Goal: Task Accomplishment & Management: Use online tool/utility

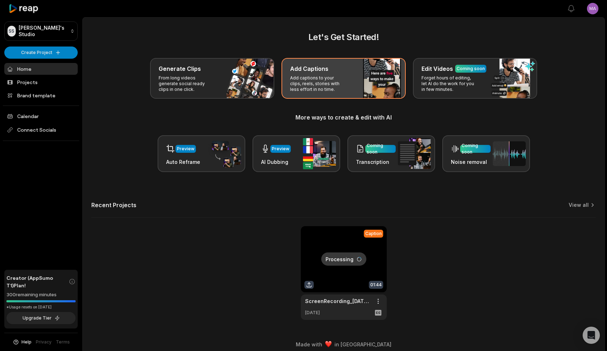
click at [328, 86] on p "Add captions to your clips, reels, stories with less effort in no time." at bounding box center [318, 83] width 56 height 17
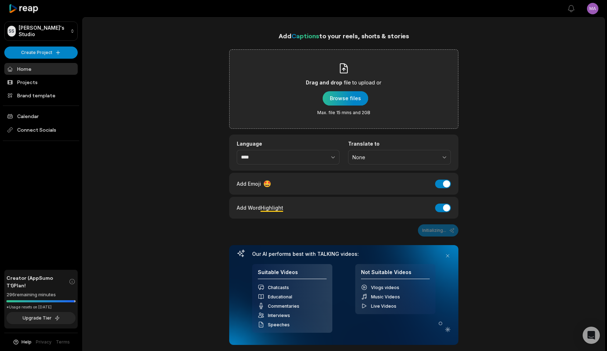
click at [359, 97] on div "button" at bounding box center [345, 98] width 45 height 14
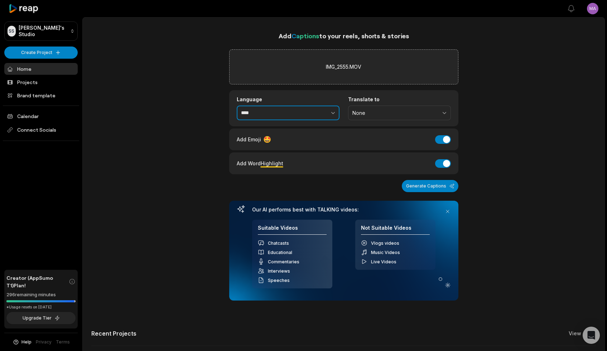
click at [278, 112] on input "****" at bounding box center [288, 113] width 103 height 15
click at [335, 110] on icon "button" at bounding box center [333, 112] width 7 height 7
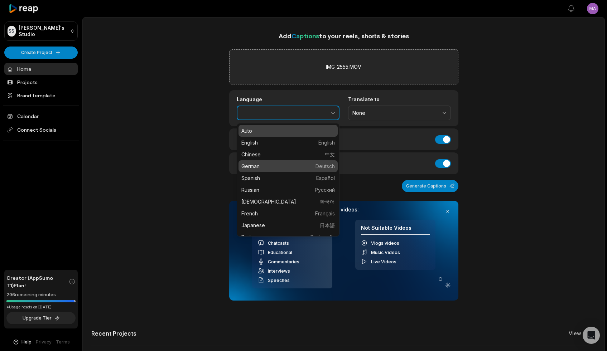
type input "******"
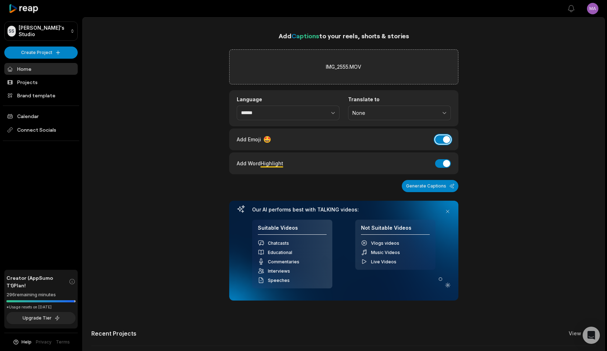
click at [443, 139] on button "Add Emoji" at bounding box center [443, 139] width 16 height 9
click at [447, 166] on button "Add Word Highlight" at bounding box center [443, 163] width 16 height 9
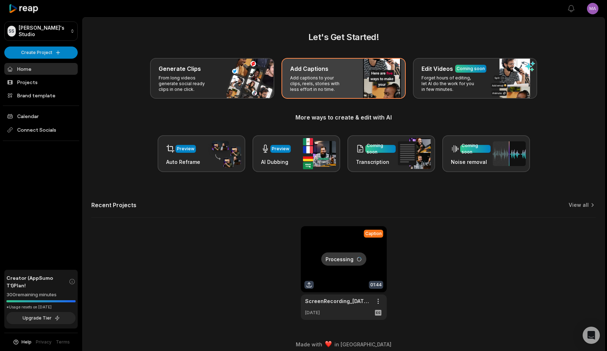
click at [350, 85] on div "Add Captions Add captions to your clips, reels, stories with less effort in no …" at bounding box center [344, 78] width 124 height 41
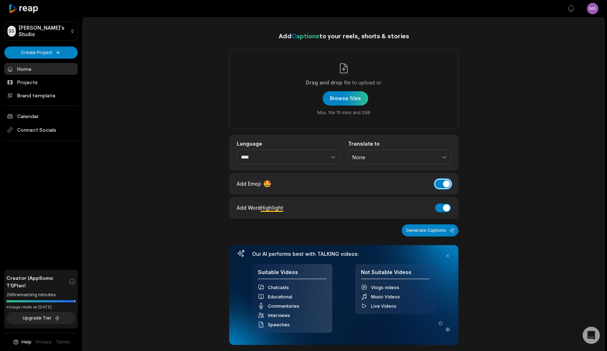
click at [437, 185] on button "Add Emoji" at bounding box center [443, 184] width 16 height 9
click at [443, 208] on button "Add Word Highlight" at bounding box center [443, 208] width 16 height 9
click at [333, 154] on icon "button" at bounding box center [333, 157] width 7 height 7
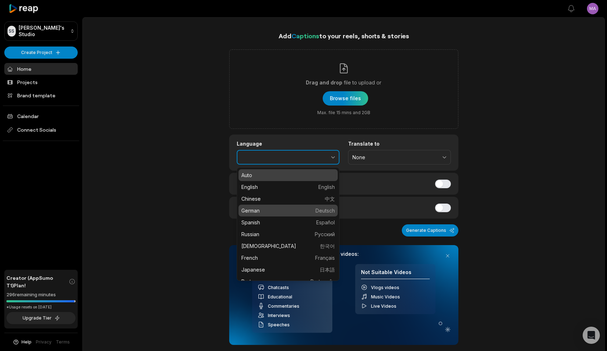
type input "******"
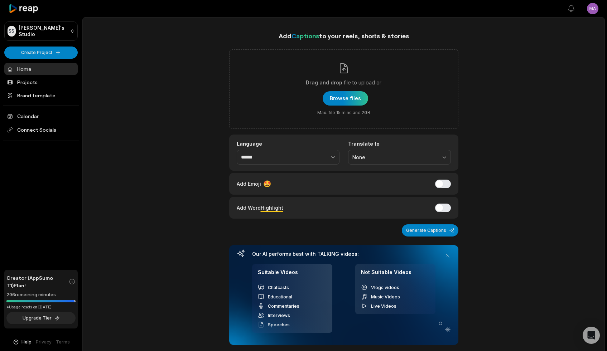
click at [473, 159] on div "Add Captions to your reels, shorts & stories Drag and drop file to upload or Br…" at bounding box center [344, 262] width 522 height 462
click at [450, 255] on button at bounding box center [448, 256] width 10 height 10
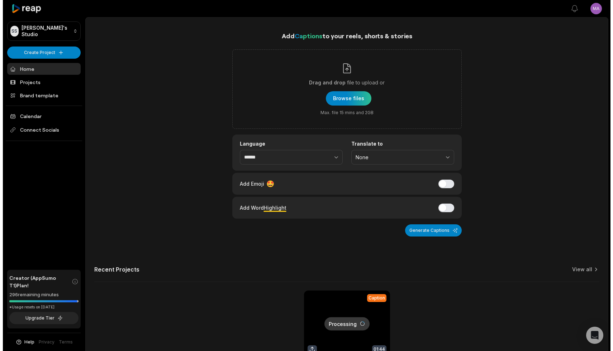
scroll to position [71, 0]
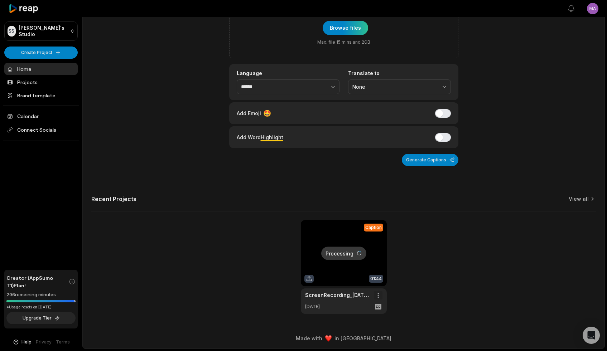
click at [380, 281] on html "SS [PERSON_NAME]'s Studio Create Project Home Projects Brand template Calendar …" at bounding box center [303, 104] width 607 height 351
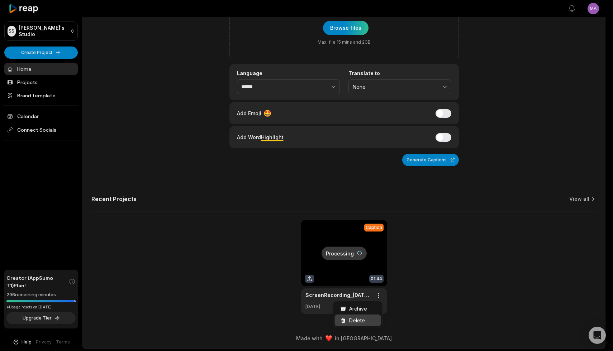
click at [360, 323] on span "Delete" at bounding box center [357, 321] width 16 height 8
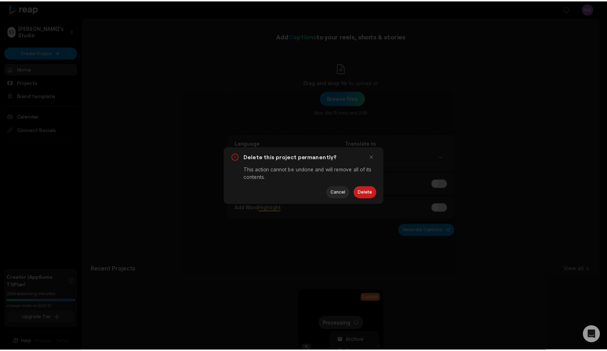
scroll to position [0, 0]
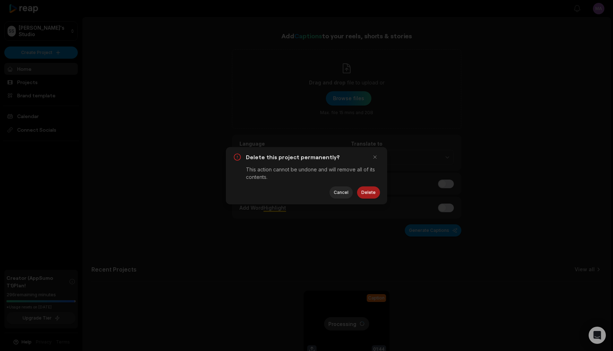
click at [374, 189] on button "Delete" at bounding box center [368, 193] width 23 height 12
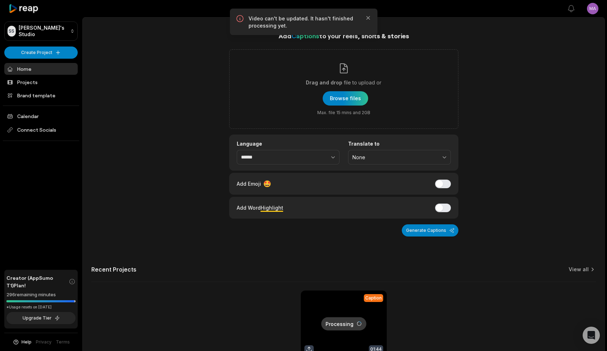
scroll to position [71, 0]
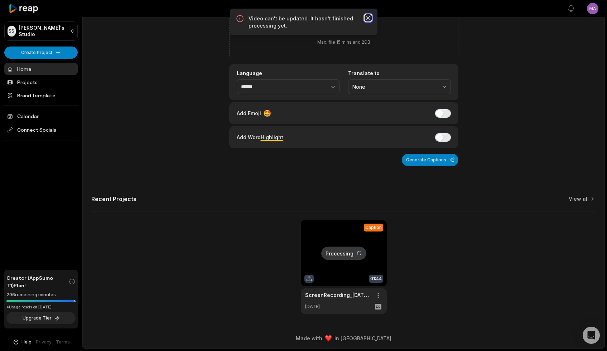
click at [366, 18] on icon "button" at bounding box center [368, 17] width 7 height 7
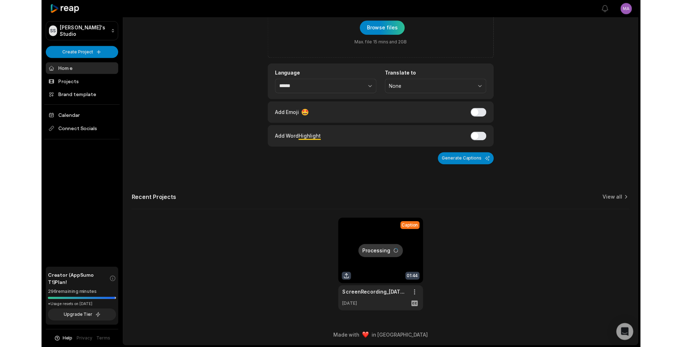
scroll to position [0, 0]
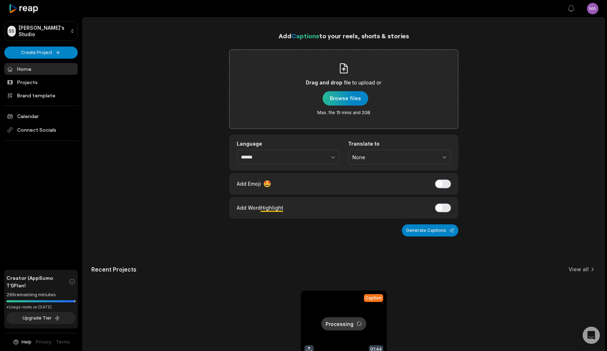
click at [339, 96] on div "button" at bounding box center [345, 98] width 45 height 14
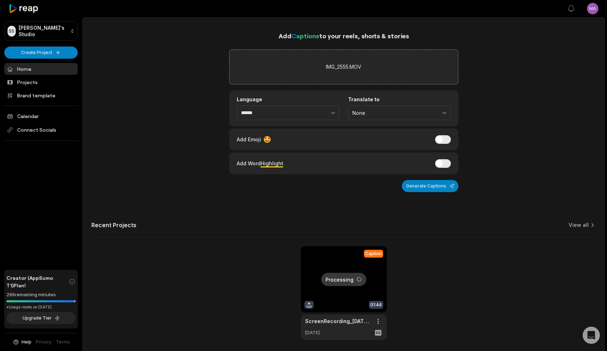
click at [490, 192] on div "Add Captions to your reels, shorts & stories IMG_2555.MOV Language ****** Trans…" at bounding box center [344, 185] width 522 height 309
click at [440, 183] on button "Generate Captions" at bounding box center [430, 186] width 57 height 12
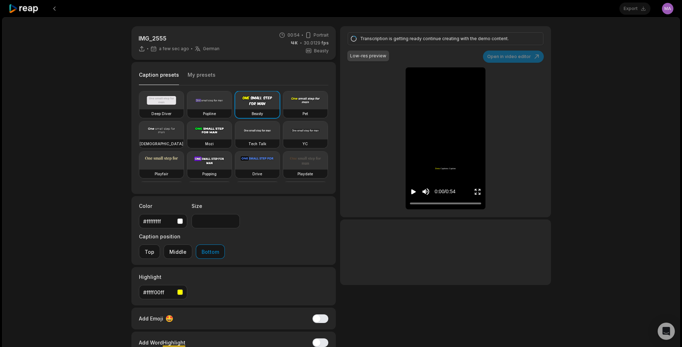
click at [194, 77] on button "My presets" at bounding box center [202, 78] width 28 height 14
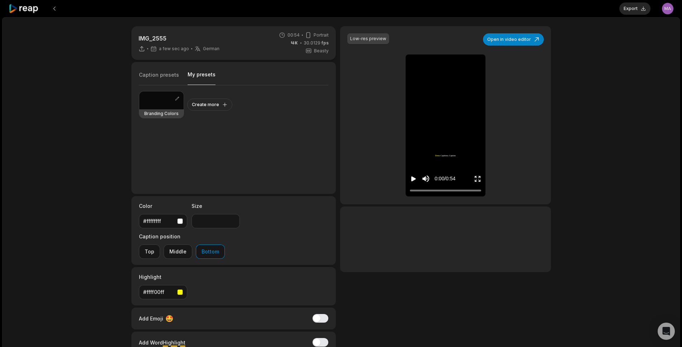
click at [157, 101] on div at bounding box center [161, 100] width 44 height 18
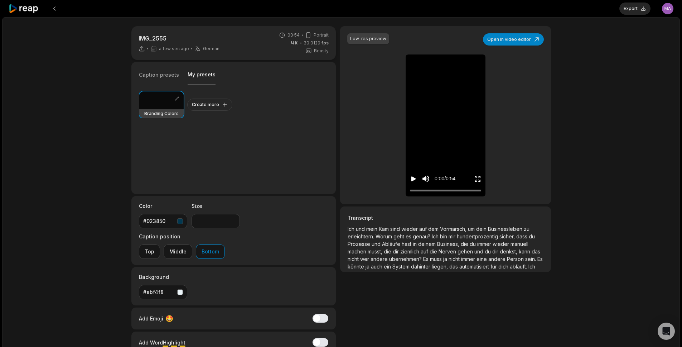
click at [361, 228] on span "und" at bounding box center [361, 229] width 10 height 6
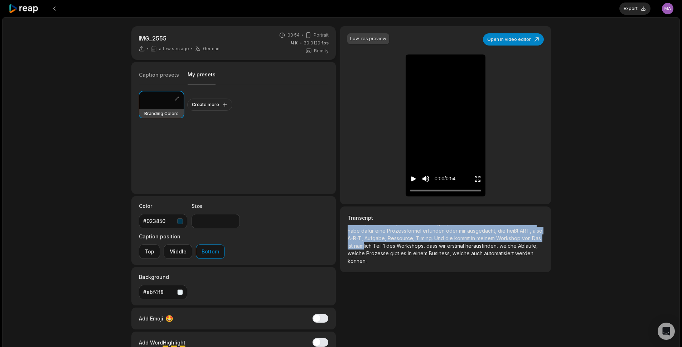
scroll to position [32, 0]
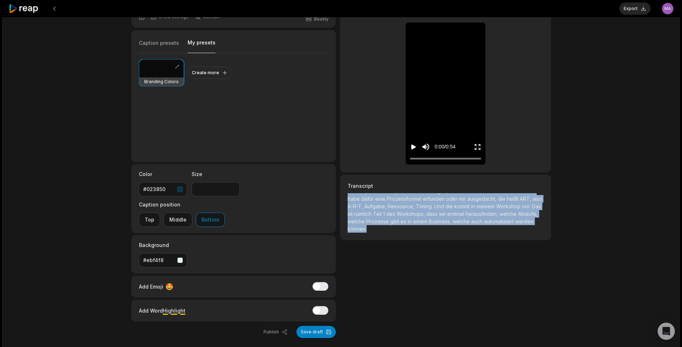
drag, startPoint x: 348, startPoint y: 228, endPoint x: 467, endPoint y: 235, distance: 119.1
click at [467, 235] on p "Ich und mein Kam sind wieder auf dem Vormarsch, um dein Businessleben zu erleic…" at bounding box center [446, 215] width 196 height 45
copy p "Lor ips dolo Sit amet consec adi eli Seddoeius, te inci Utlaboreetdol ma aliqua…"
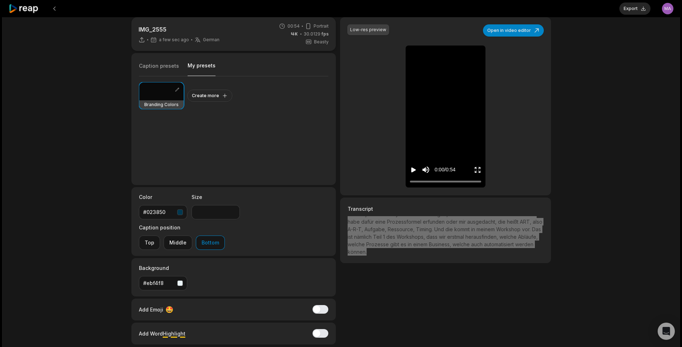
scroll to position [0, 0]
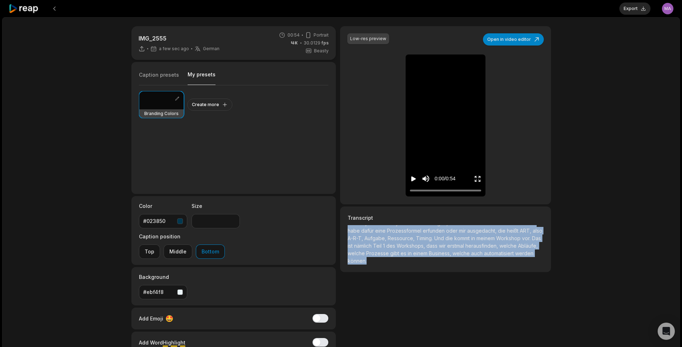
click at [413, 179] on icon "Play video" at bounding box center [414, 178] width 5 height 5
click at [213, 212] on div "Size **" at bounding box center [216, 215] width 48 height 26
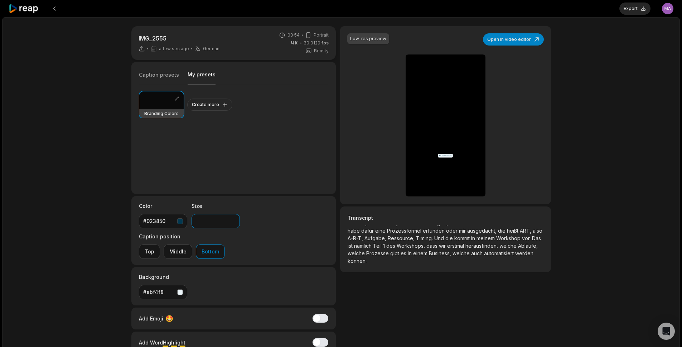
click at [205, 221] on input "**" at bounding box center [216, 221] width 48 height 14
drag, startPoint x: 206, startPoint y: 221, endPoint x: 186, endPoint y: 218, distance: 19.6
click at [186, 218] on div "Color #023850 Size ** Caption position Top Middle Bottom" at bounding box center [233, 230] width 205 height 69
type input "**"
click at [280, 179] on div "Branding Colors Create more" at bounding box center [234, 136] width 190 height 102
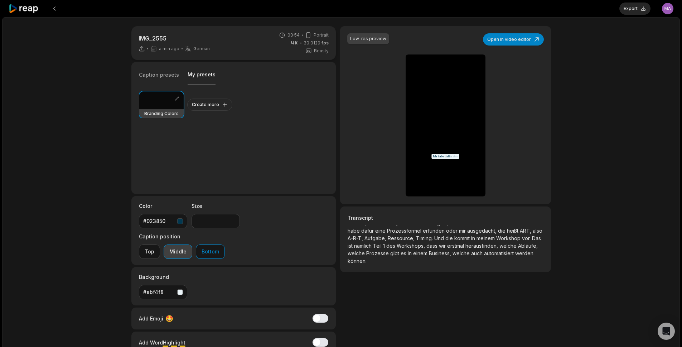
click at [192, 244] on button "Middle" at bounding box center [178, 251] width 29 height 14
click at [225, 244] on button "Bottom" at bounding box center [210, 251] width 29 height 14
click at [160, 244] on button "Top" at bounding box center [149, 251] width 21 height 14
click at [225, 244] on button "Bottom" at bounding box center [210, 251] width 29 height 14
click at [412, 181] on icon "Play video" at bounding box center [414, 178] width 5 height 5
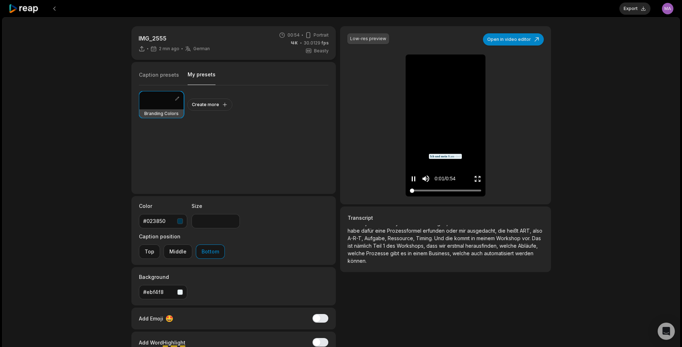
click at [463, 189] on div at bounding box center [445, 190] width 71 height 5
click at [415, 179] on icon "Pause video" at bounding box center [414, 178] width 1 height 5
click at [415, 179] on icon "Play video" at bounding box center [414, 178] width 5 height 5
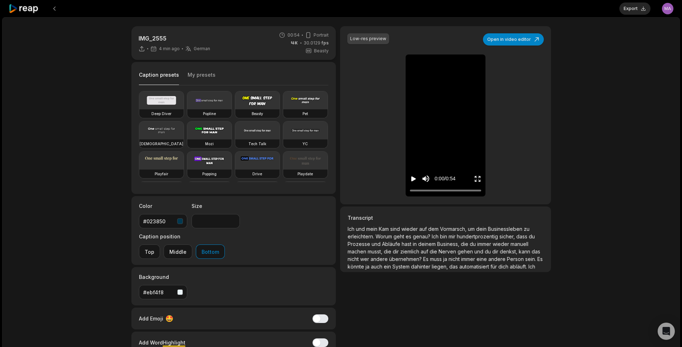
click at [416, 182] on icon "Play video" at bounding box center [413, 178] width 7 height 7
click at [416, 178] on icon "Pause video" at bounding box center [413, 178] width 7 height 7
click at [635, 9] on button "Export" at bounding box center [635, 9] width 31 height 12
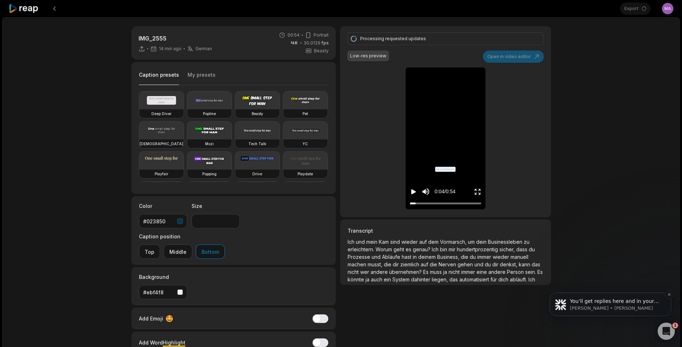
click at [648, 305] on p "Sam • Gerade eben" at bounding box center [616, 308] width 92 height 6
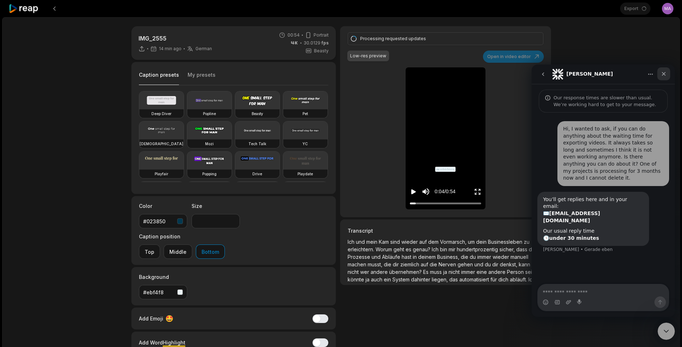
click at [662, 70] on div "Schließen" at bounding box center [664, 73] width 13 height 13
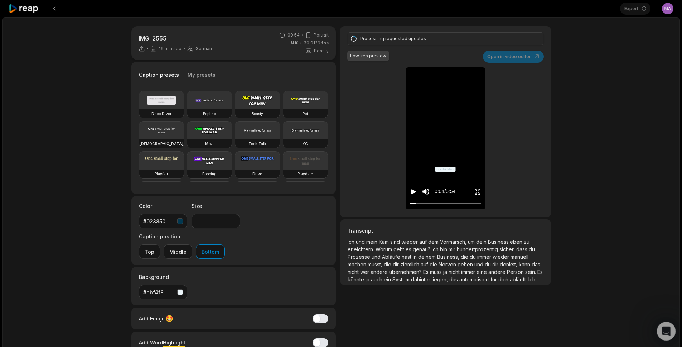
click at [658, 327] on div "Intercom-Nachrichtendienst öffnen" at bounding box center [666, 330] width 24 height 24
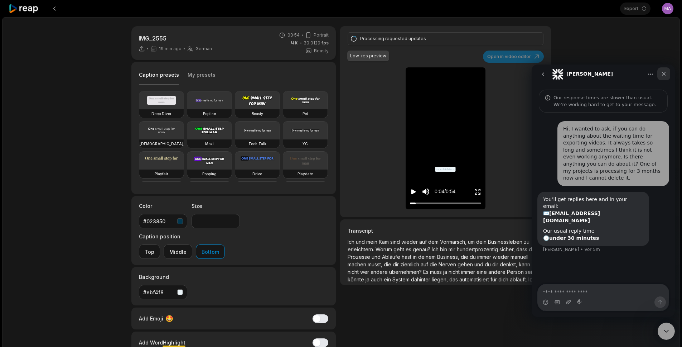
click at [667, 71] on div "Schließen" at bounding box center [664, 73] width 13 height 13
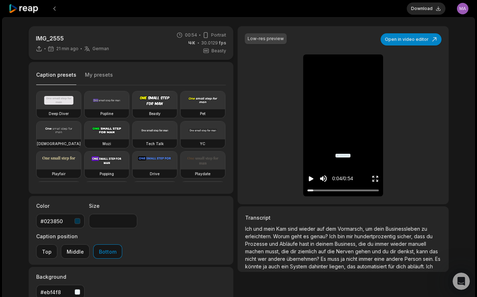
type input "**"
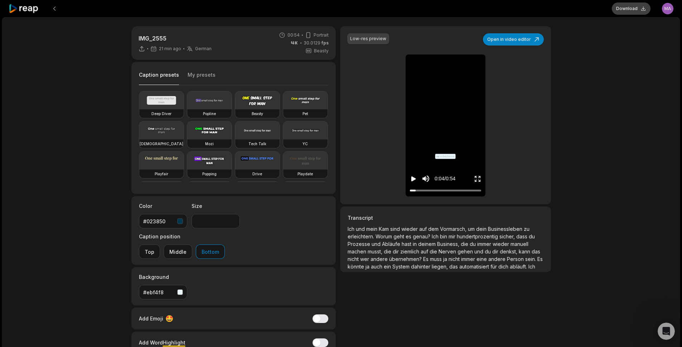
click at [638, 9] on button "Download" at bounding box center [631, 9] width 39 height 12
click at [662, 328] on icon "Intercom-Nachrichtendienst öffnen" at bounding box center [666, 330] width 12 height 12
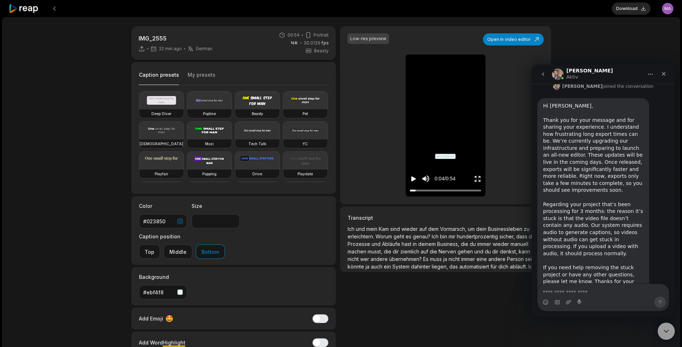
scroll to position [188, 0]
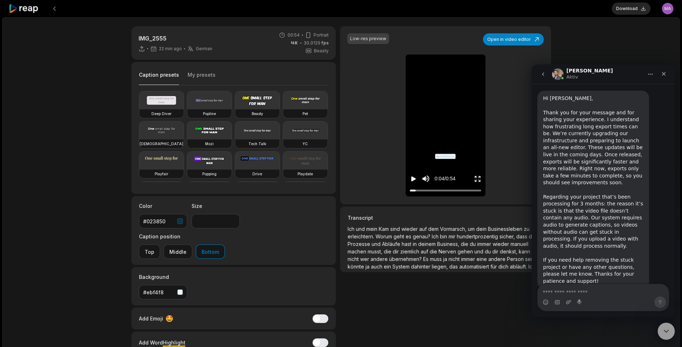
click at [576, 293] on textarea "Nachricht senden..." at bounding box center [603, 290] width 131 height 12
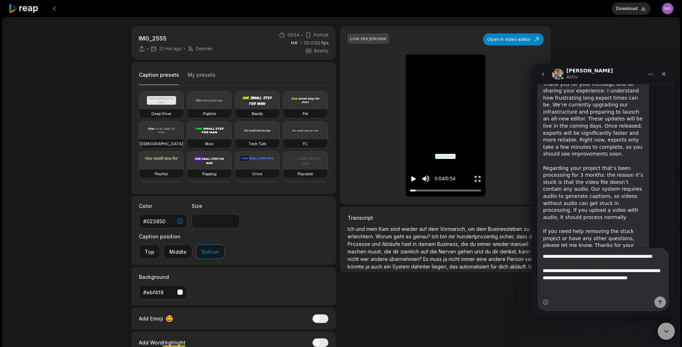
scroll to position [224, 0]
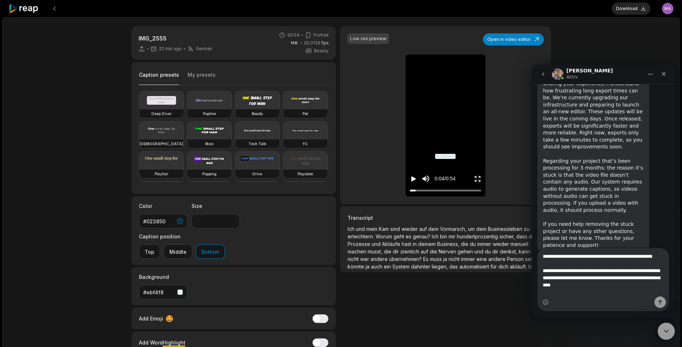
type textarea "**********"
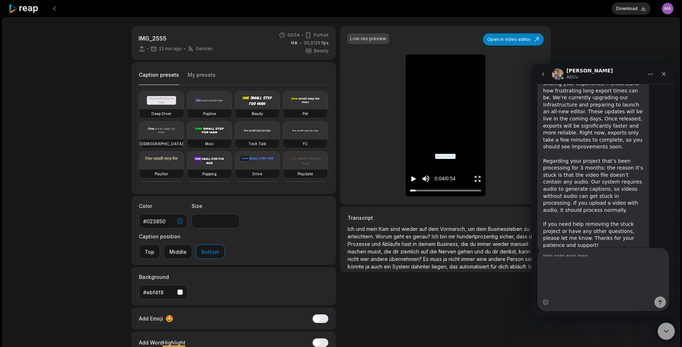
scroll to position [236, 0]
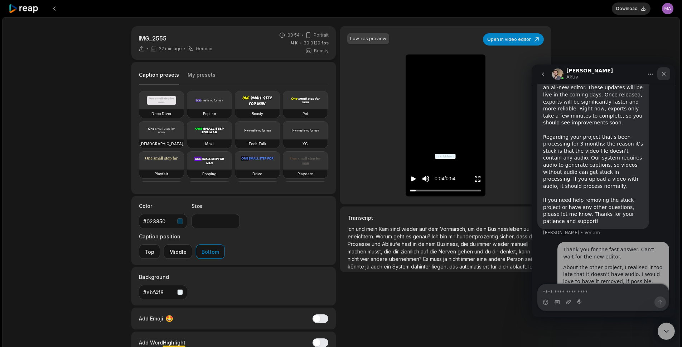
click at [664, 73] on icon "Schließen" at bounding box center [664, 74] width 4 height 4
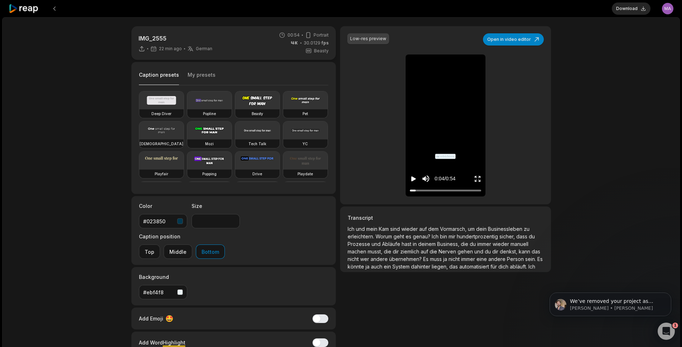
scroll to position [321, 0]
click at [663, 327] on icon "Intercom-Nachrichtendienst öffnen" at bounding box center [666, 330] width 12 height 12
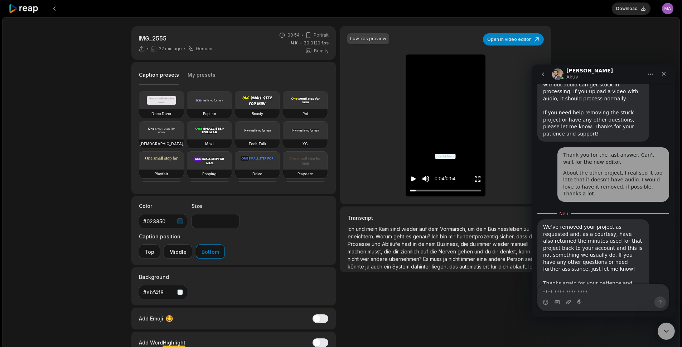
scroll to position [332, 0]
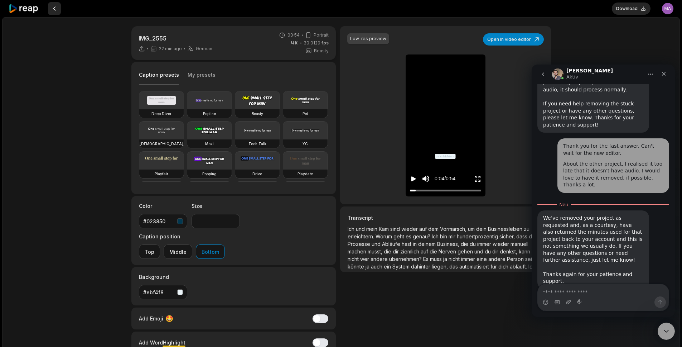
click at [54, 9] on button at bounding box center [54, 8] width 13 height 13
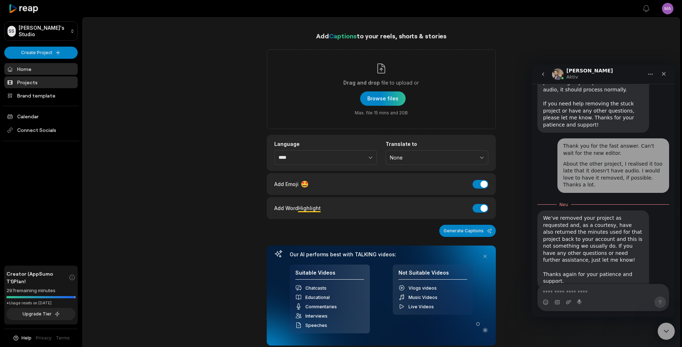
drag, startPoint x: 37, startPoint y: 67, endPoint x: 61, endPoint y: 80, distance: 26.9
click at [37, 67] on link "Home" at bounding box center [40, 69] width 73 height 12
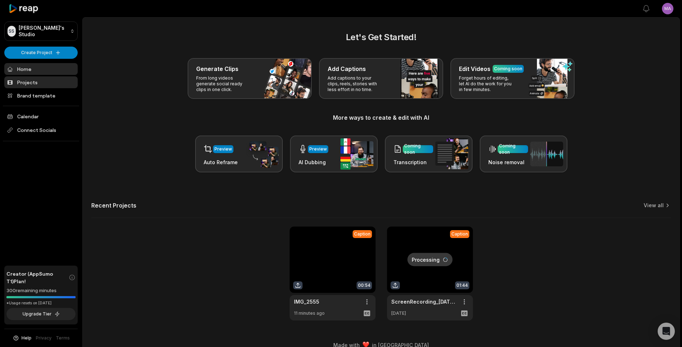
click at [43, 85] on link "Projects" at bounding box center [40, 82] width 73 height 12
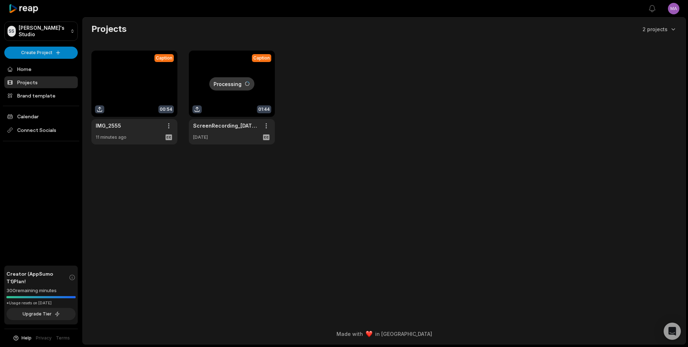
click at [125, 96] on link at bounding box center [134, 98] width 86 height 94
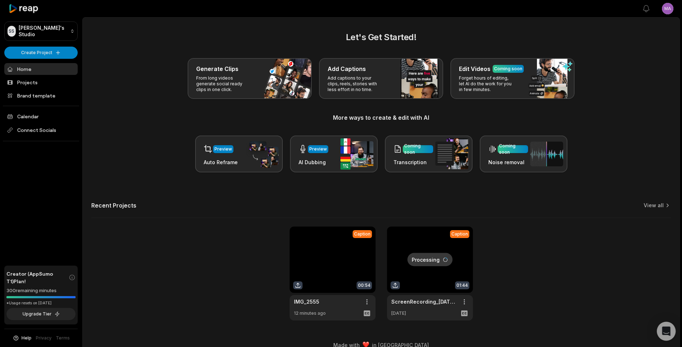
click at [671, 336] on div "Open Intercom Messenger" at bounding box center [666, 331] width 19 height 19
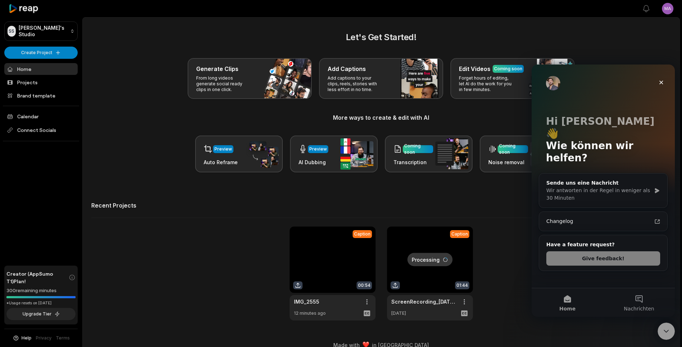
click at [592, 251] on button "Give feedback!" at bounding box center [604, 258] width 114 height 14
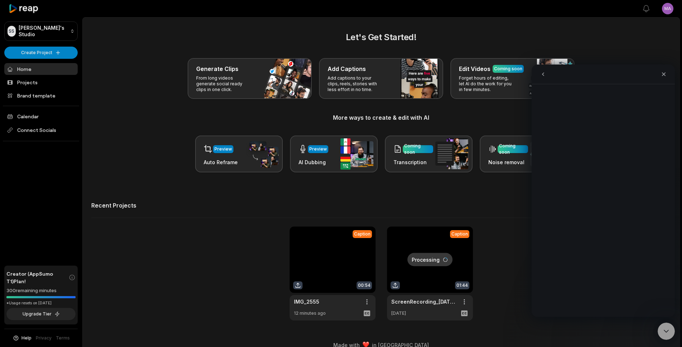
click at [539, 75] on button "go back" at bounding box center [544, 74] width 14 height 14
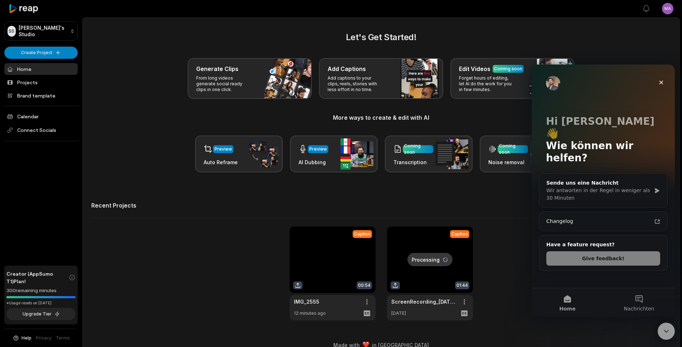
click at [609, 251] on button "Give feedback!" at bounding box center [604, 258] width 114 height 14
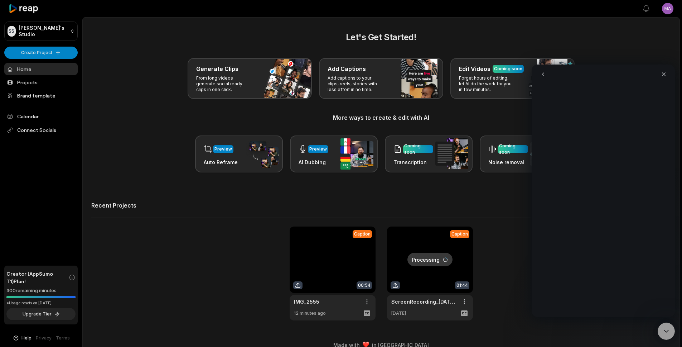
click at [539, 75] on button "go back" at bounding box center [544, 74] width 14 height 14
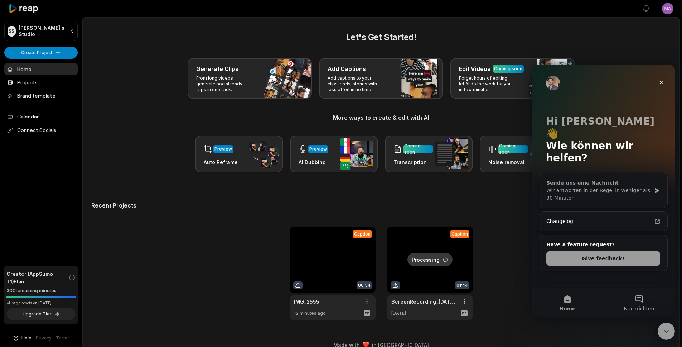
click at [596, 187] on div "Wir antworten in der Regel in weniger als 30 Minuten" at bounding box center [599, 194] width 105 height 15
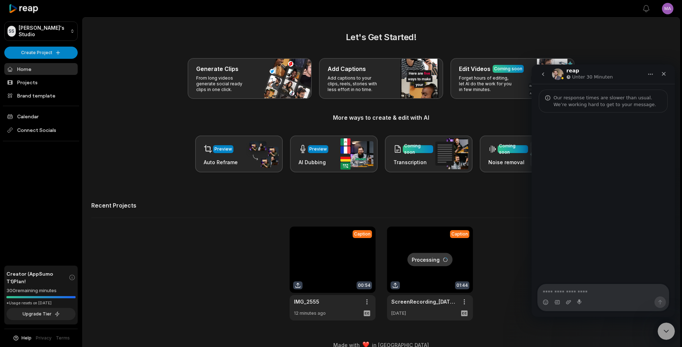
click at [570, 288] on textarea "Nachricht senden..." at bounding box center [603, 290] width 131 height 12
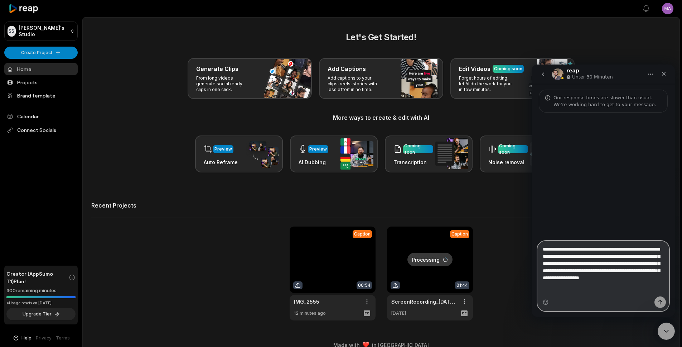
type textarea "**********"
click at [658, 301] on icon "Sende eine Nachricht…" at bounding box center [661, 302] width 6 height 6
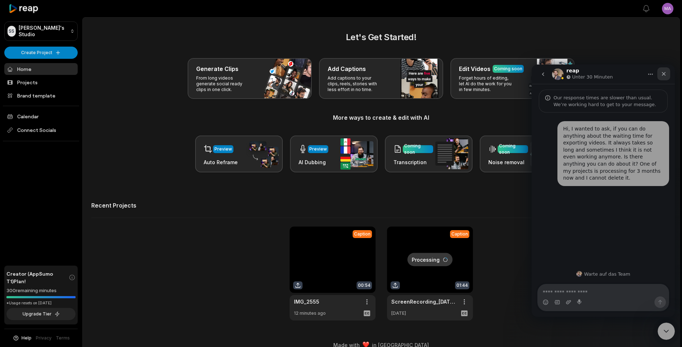
click at [664, 74] on icon "Schließen" at bounding box center [664, 74] width 4 height 4
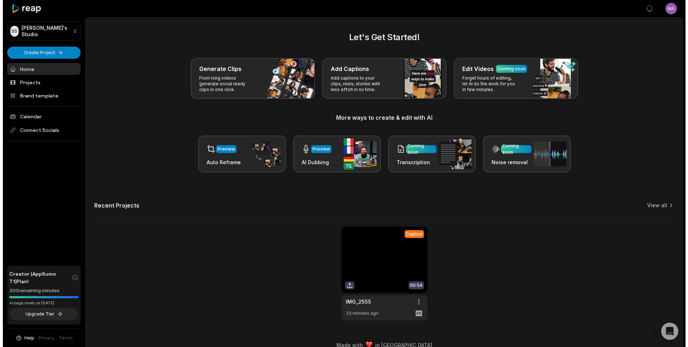
scroll to position [11, 0]
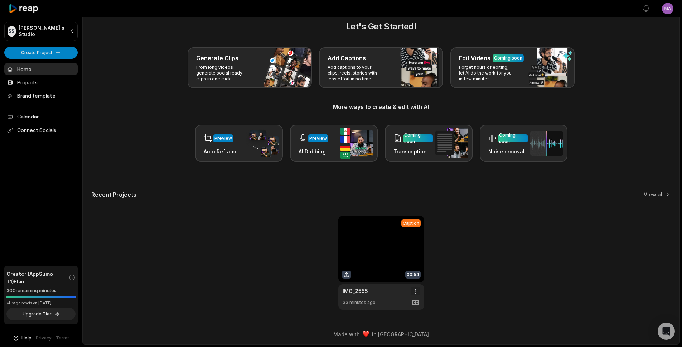
click at [417, 291] on html "SS Sandra-maria's Studio Create Project Home Projects Brand template Calendar C…" at bounding box center [341, 162] width 682 height 347
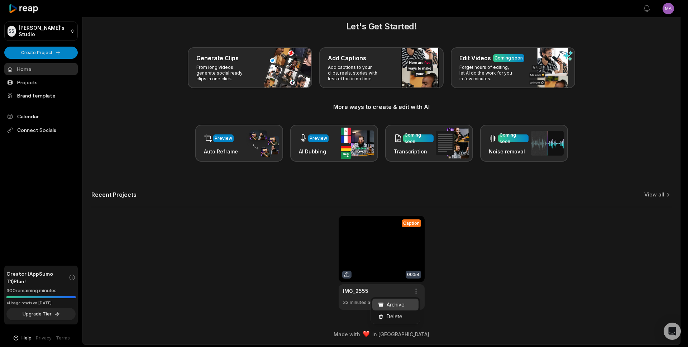
click at [405, 305] on div "Archive" at bounding box center [395, 304] width 46 height 12
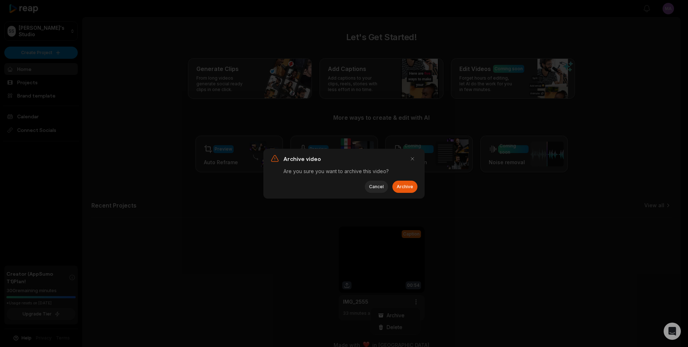
scroll to position [0, 0]
click at [414, 187] on button "Archive" at bounding box center [404, 187] width 25 height 12
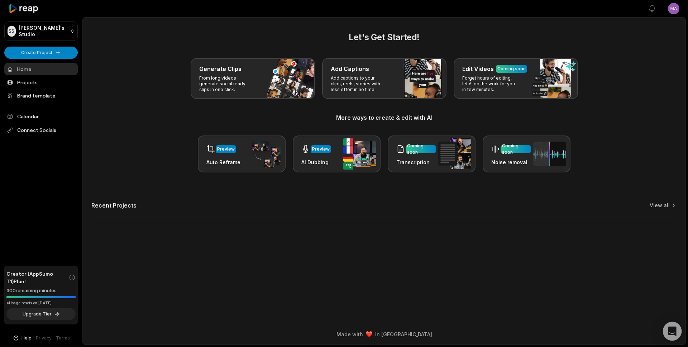
click at [665, 326] on div "Open Intercom Messenger" at bounding box center [672, 331] width 19 height 19
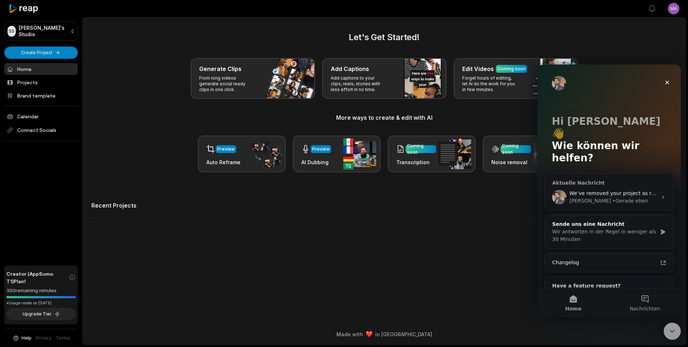
click at [617, 197] on div "Sam • Gerade eben" at bounding box center [613, 201] width 88 height 8
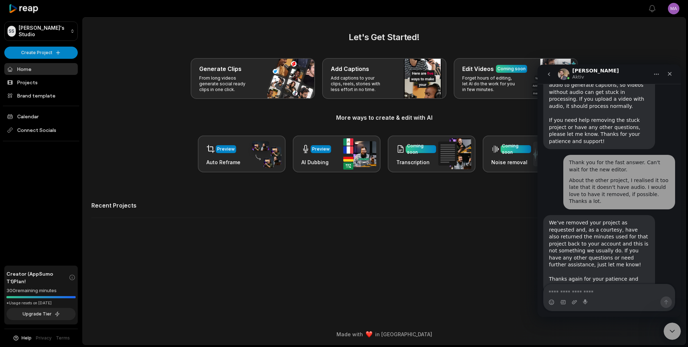
scroll to position [321, 0]
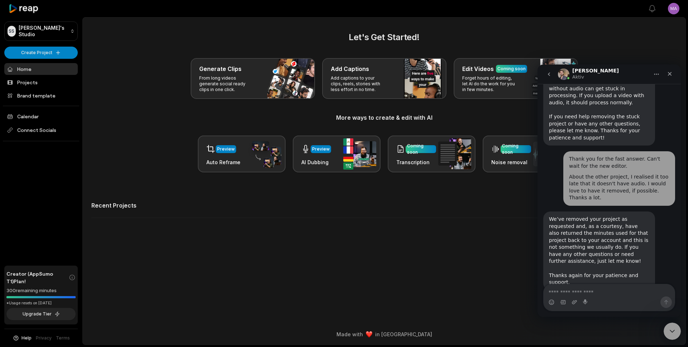
click at [578, 292] on textarea "Nachricht senden..." at bounding box center [608, 290] width 131 height 12
type textarea "**********"
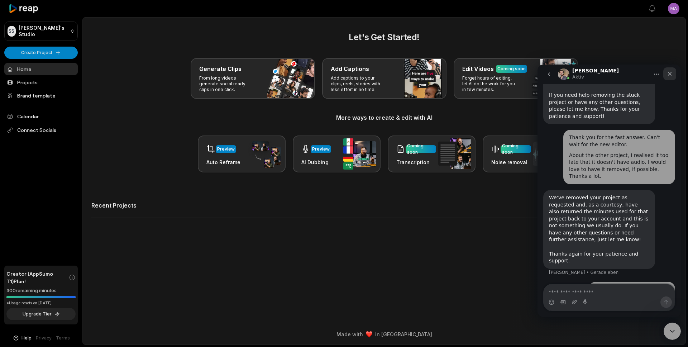
click at [672, 74] on div "Schließen" at bounding box center [669, 73] width 13 height 13
